Goal: Navigation & Orientation: Find specific page/section

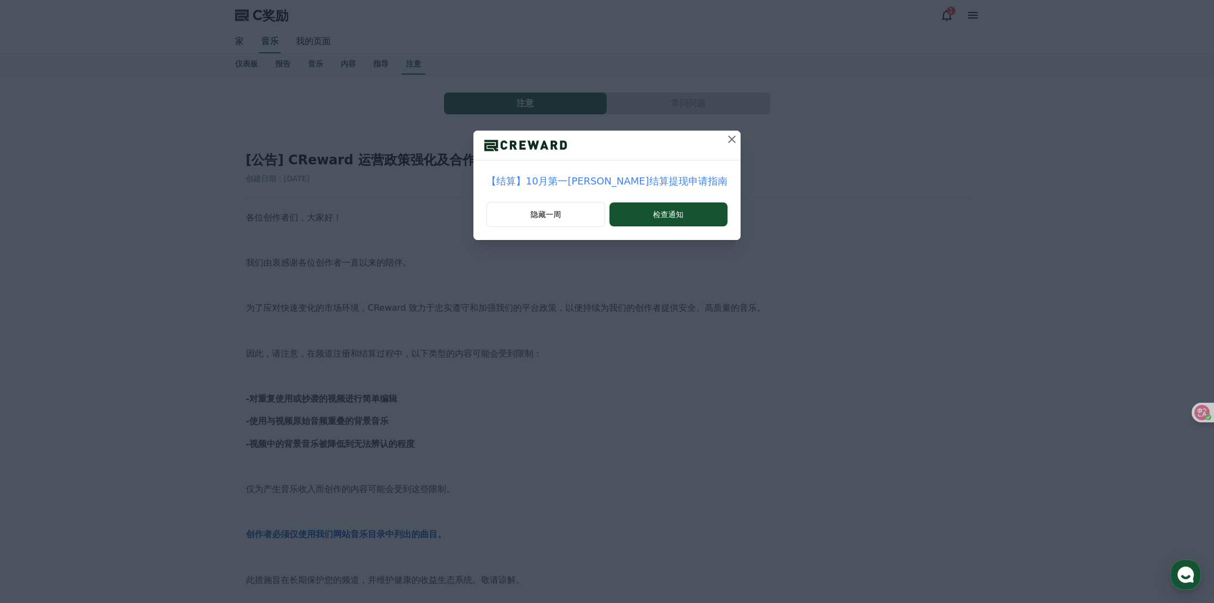
drag, startPoint x: 0, startPoint y: 0, endPoint x: 708, endPoint y: 138, distance: 721.6
click at [728, 138] on icon at bounding box center [732, 139] width 8 height 8
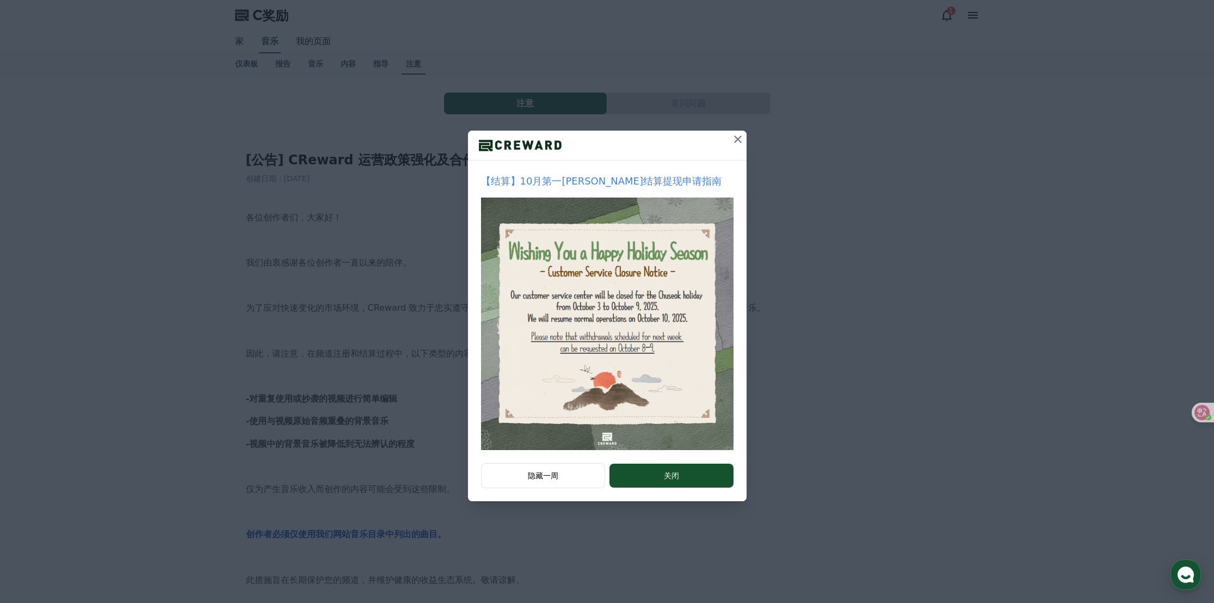
click at [739, 141] on icon at bounding box center [738, 139] width 8 height 8
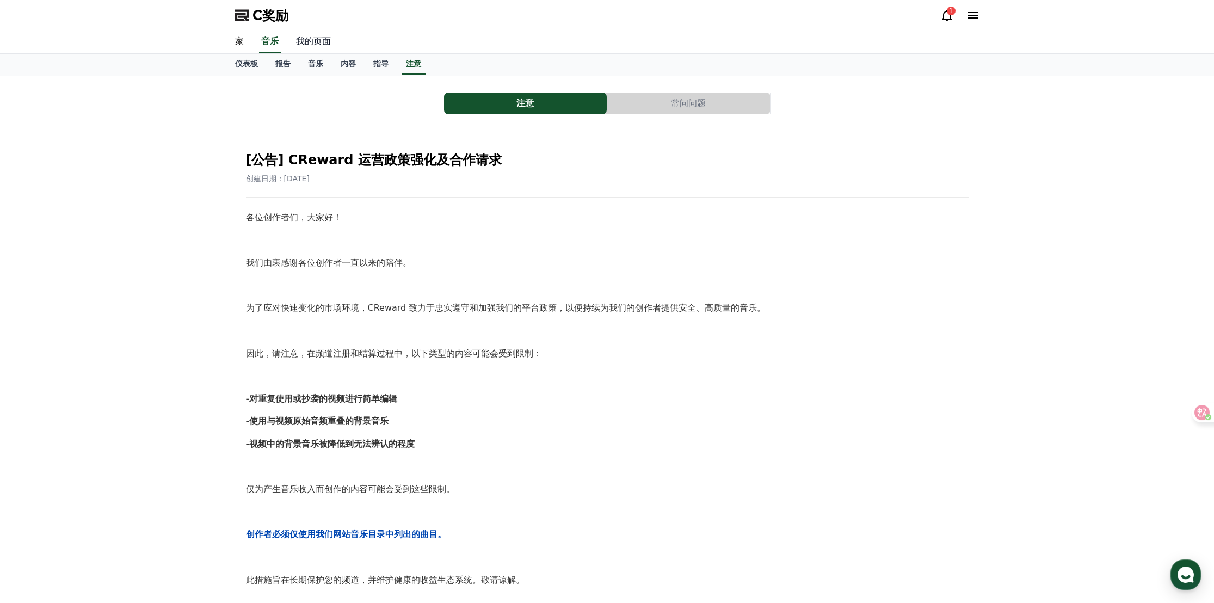
drag, startPoint x: 129, startPoint y: 1, endPoint x: 325, endPoint y: 48, distance: 201.0
click at [325, 48] on link "我的页面" at bounding box center [313, 41] width 52 height 23
select select "**********"
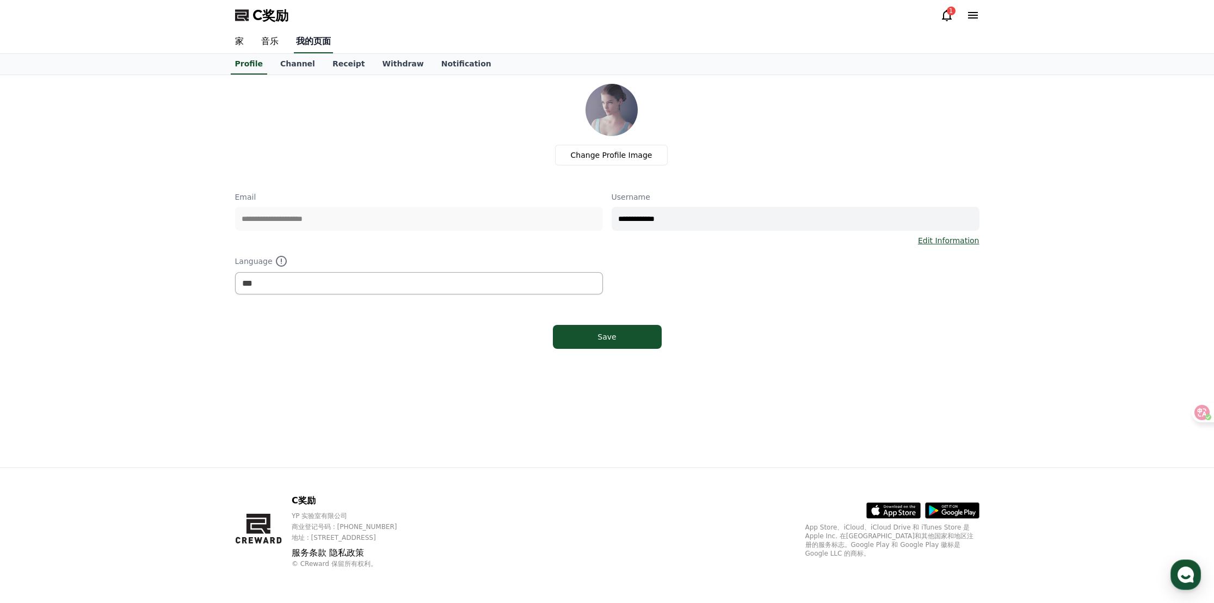
click at [323, 44] on font "我的页面" at bounding box center [313, 41] width 35 height 10
click at [285, 70] on link "渠道" at bounding box center [275, 64] width 33 height 21
